Goal: Information Seeking & Learning: Find specific fact

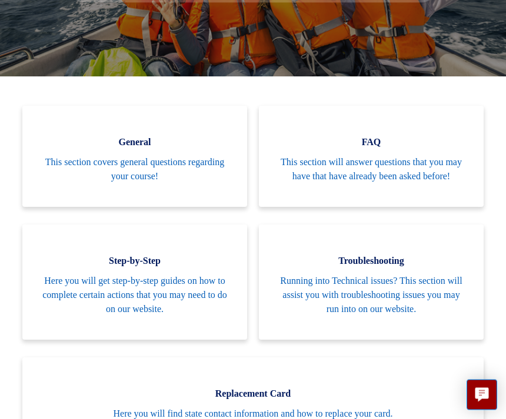
scroll to position [233, 0]
click at [423, 183] on span "This section will answer questions that you may have that have already been ask…" at bounding box center [370, 169] width 189 height 28
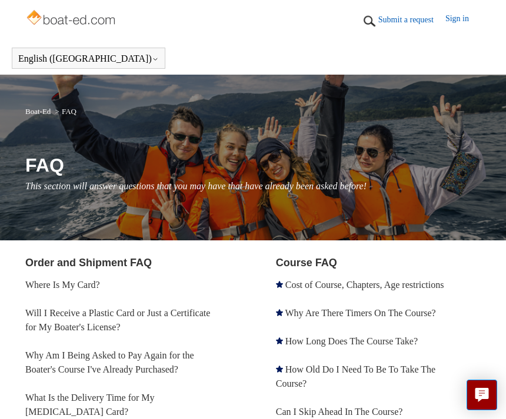
click at [367, 19] on img at bounding box center [369, 21] width 18 height 18
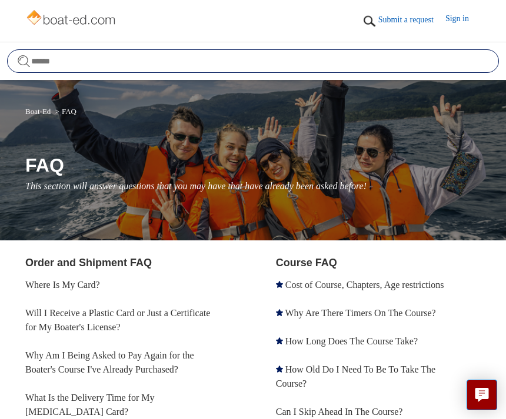
click at [265, 65] on input "Search" at bounding box center [253, 61] width 492 height 24
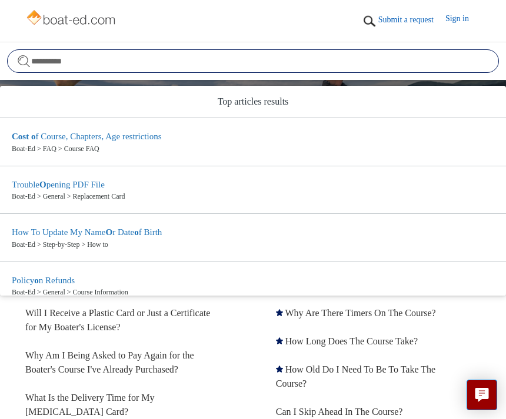
type input "**********"
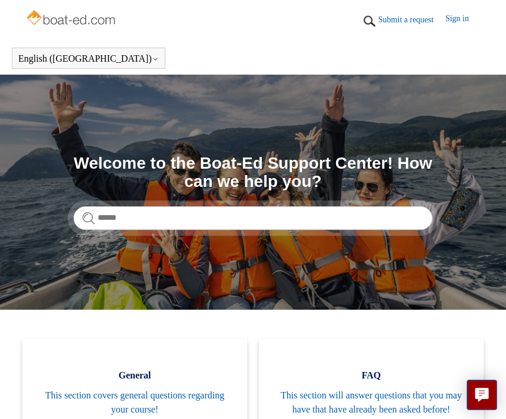
click at [86, 17] on img at bounding box center [71, 19] width 93 height 24
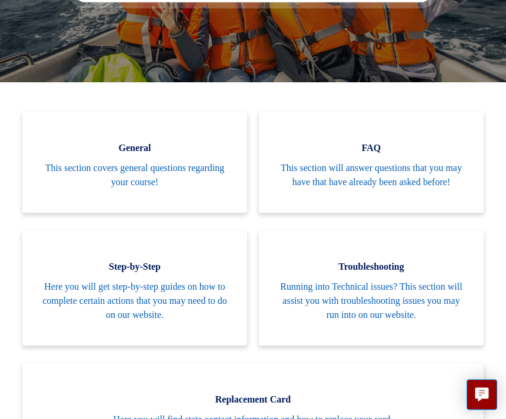
scroll to position [227, 0]
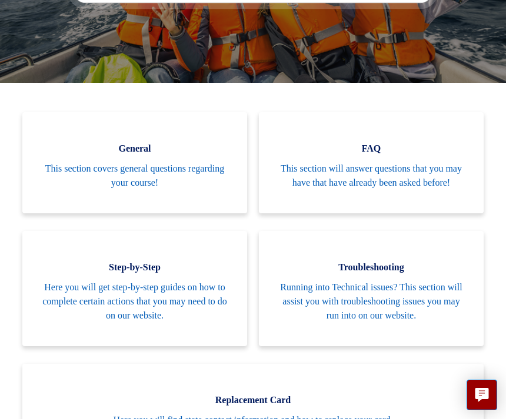
click at [135, 184] on span "This section covers general questions regarding your course!" at bounding box center [134, 176] width 189 height 28
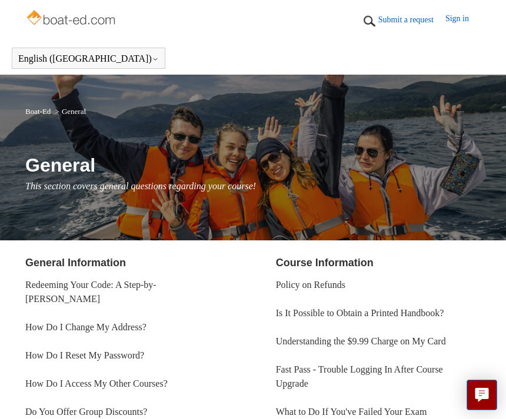
click at [32, 115] on link "Boat-Ed" at bounding box center [37, 111] width 25 height 9
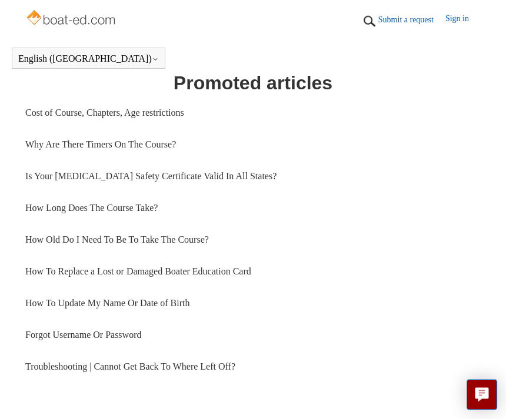
scroll to position [623, 0]
click at [89, 128] on link "Cost of Course, Chapters, Age restrictions" at bounding box center [252, 113] width 455 height 32
